Goal: Task Accomplishment & Management: Manage account settings

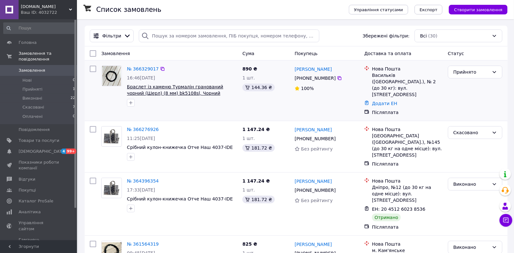
click at [160, 87] on span "Браслет із каменю Турмалін гранований чорний (Шерл) (8 мм) bk5108sl, Чорний" at bounding box center [175, 90] width 96 height 12
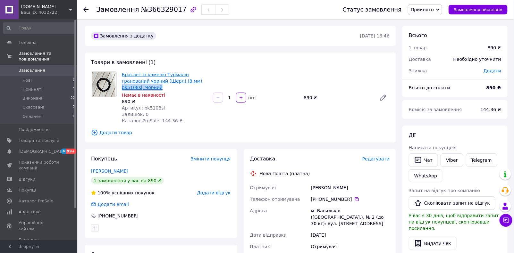
drag, startPoint x: 202, startPoint y: 82, endPoint x: 169, endPoint y: 82, distance: 34.0
click at [169, 82] on span "Браслет із каменю Турмалін гранований чорний (Шерл) (8 мм) bk5108sl, Чорний" at bounding box center [165, 80] width 86 height 19
copy link "bk5108sl, Чорний"
